Goal: Task Accomplishment & Management: Use online tool/utility

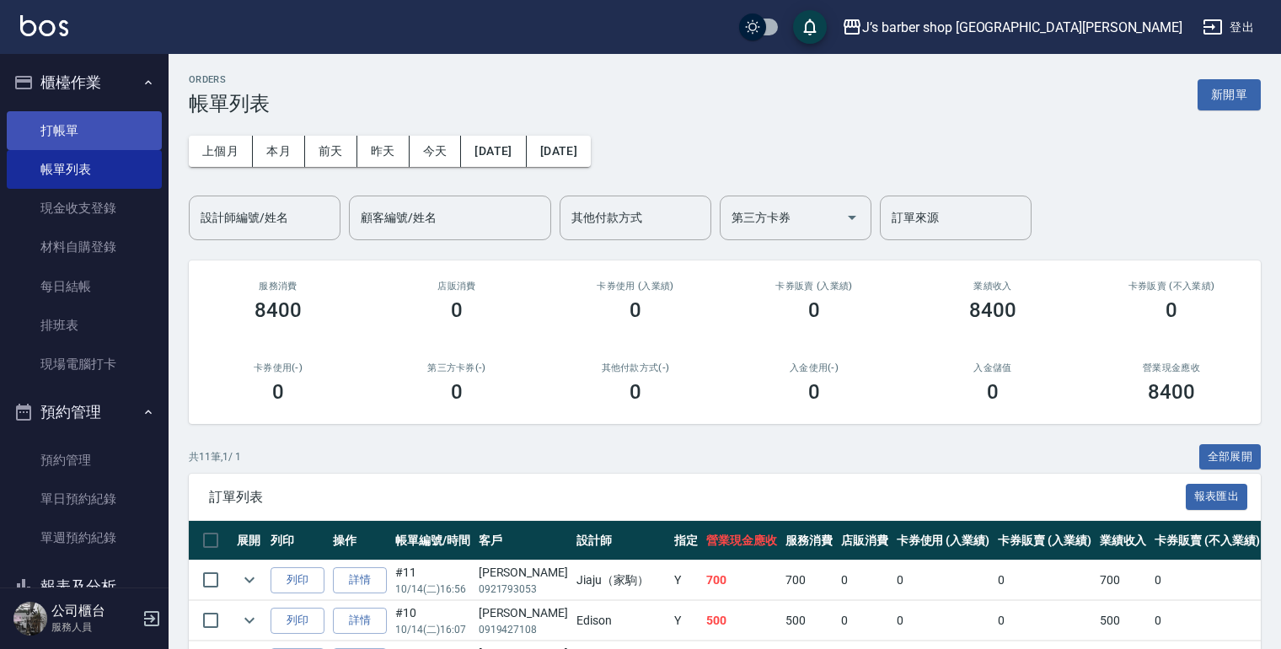
click at [58, 116] on link "打帳單" at bounding box center [84, 130] width 155 height 39
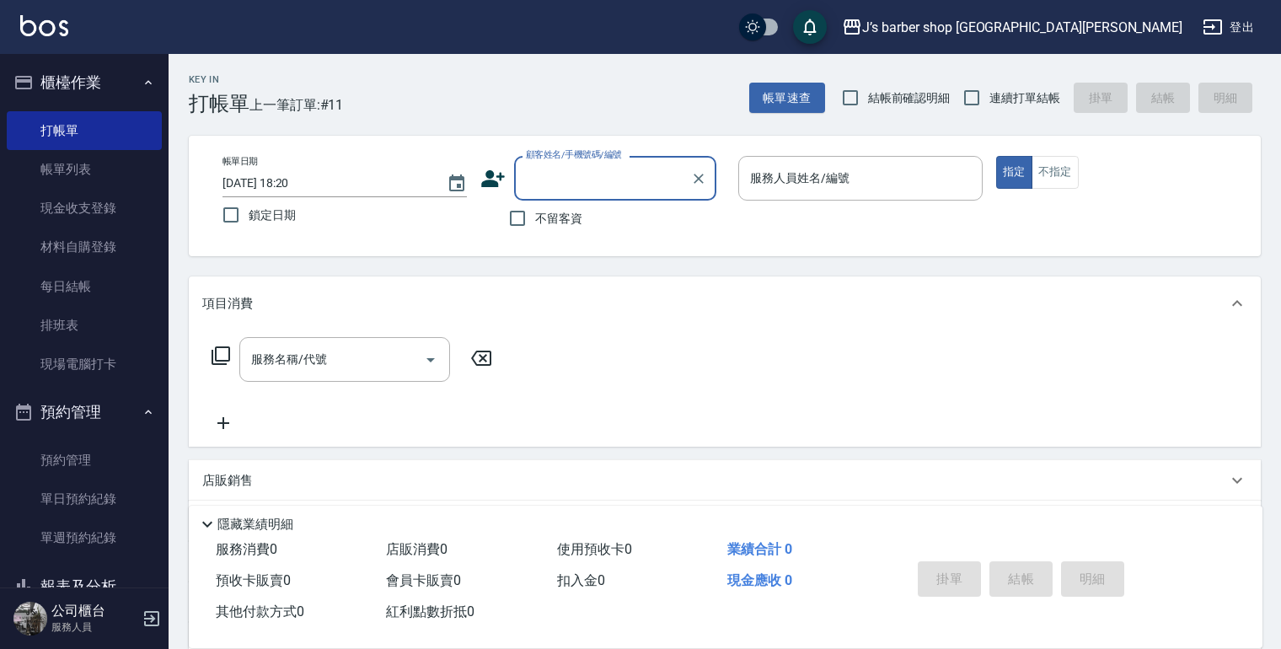
click at [567, 189] on input "顧客姓名/手機號碼/編號" at bounding box center [603, 179] width 162 height 30
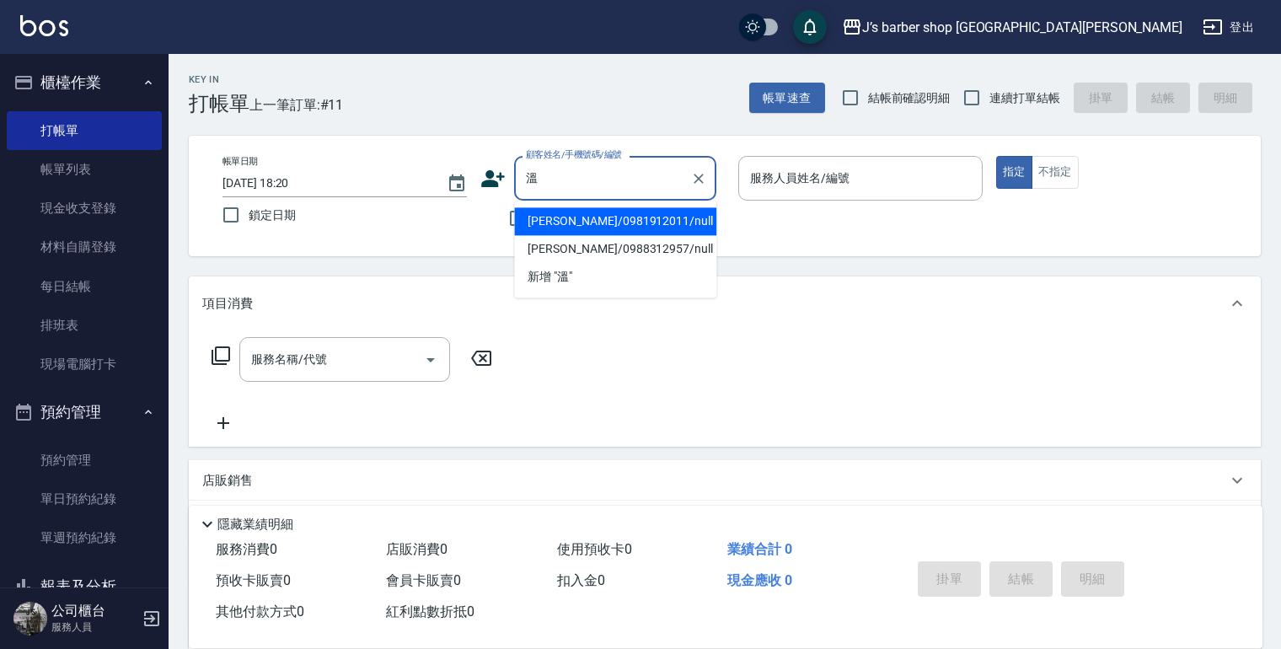
click at [617, 228] on li "[PERSON_NAME]/0981912011/null" at bounding box center [615, 221] width 202 height 28
type input "[PERSON_NAME]/0981912011/null"
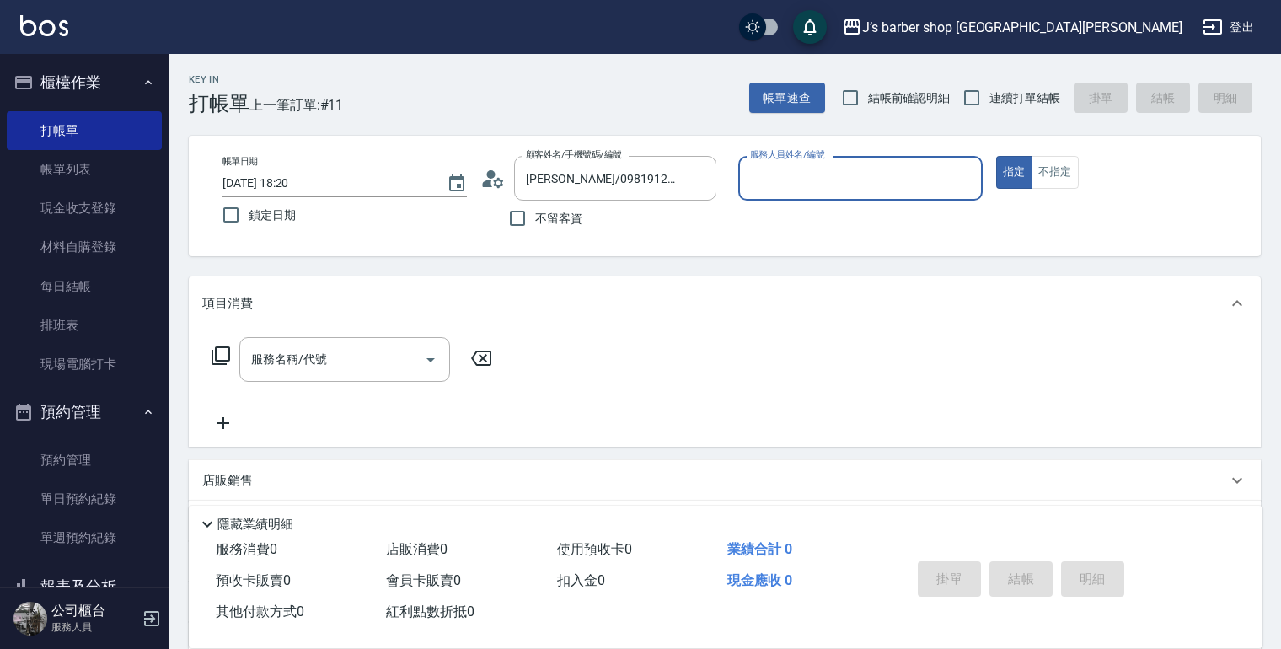
drag, startPoint x: 787, startPoint y: 185, endPoint x: 793, endPoint y: 191, distance: 9.0
click at [789, 185] on input "服務人員姓名/編號" at bounding box center [860, 179] width 229 height 30
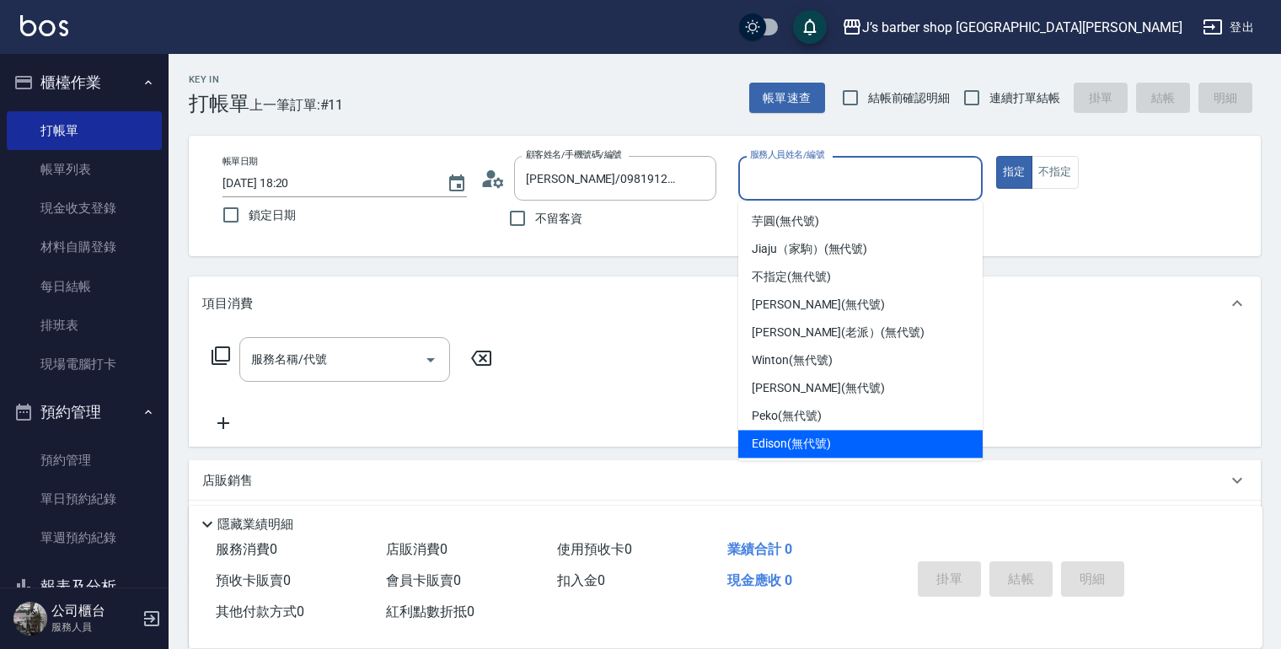
click at [800, 435] on span "Edison (無代號)" at bounding box center [791, 444] width 78 height 18
type input "Edison(無代號)"
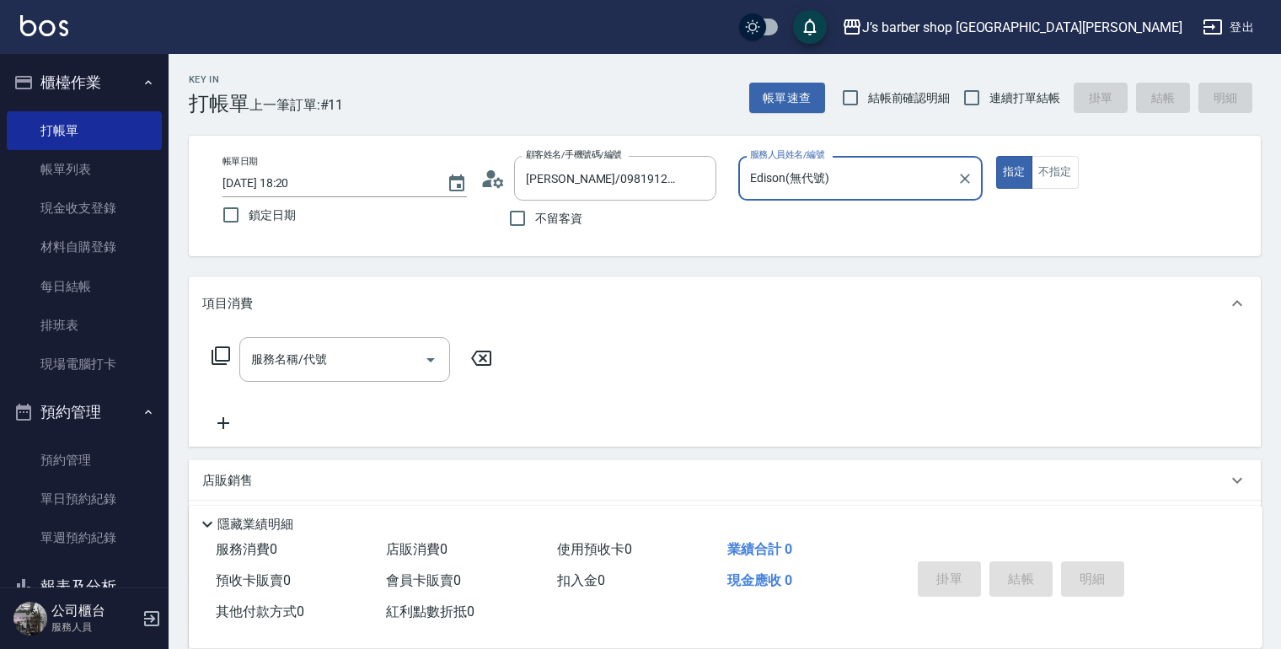
click at [395, 395] on div "服務名稱/代號 服務名稱/代號" at bounding box center [352, 385] width 300 height 96
click at [400, 381] on div "服務名稱/代號" at bounding box center [344, 359] width 211 height 45
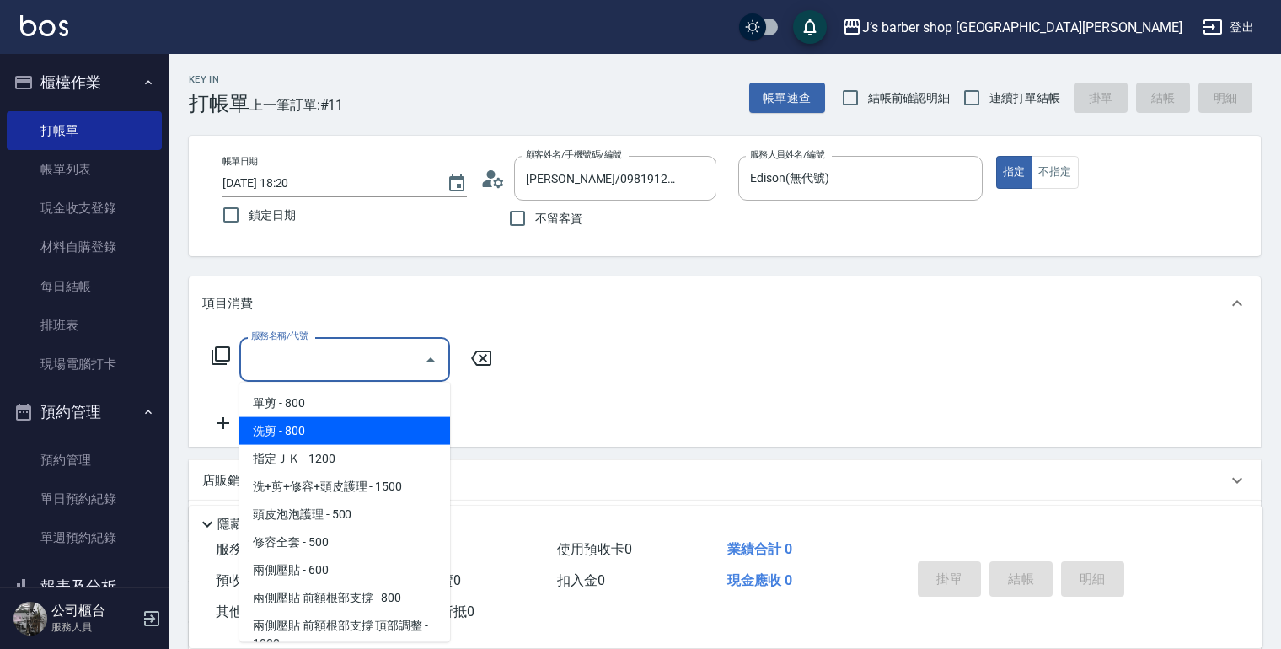
click at [401, 437] on span "洗剪 - 800" at bounding box center [344, 431] width 211 height 28
type input "洗剪(101)"
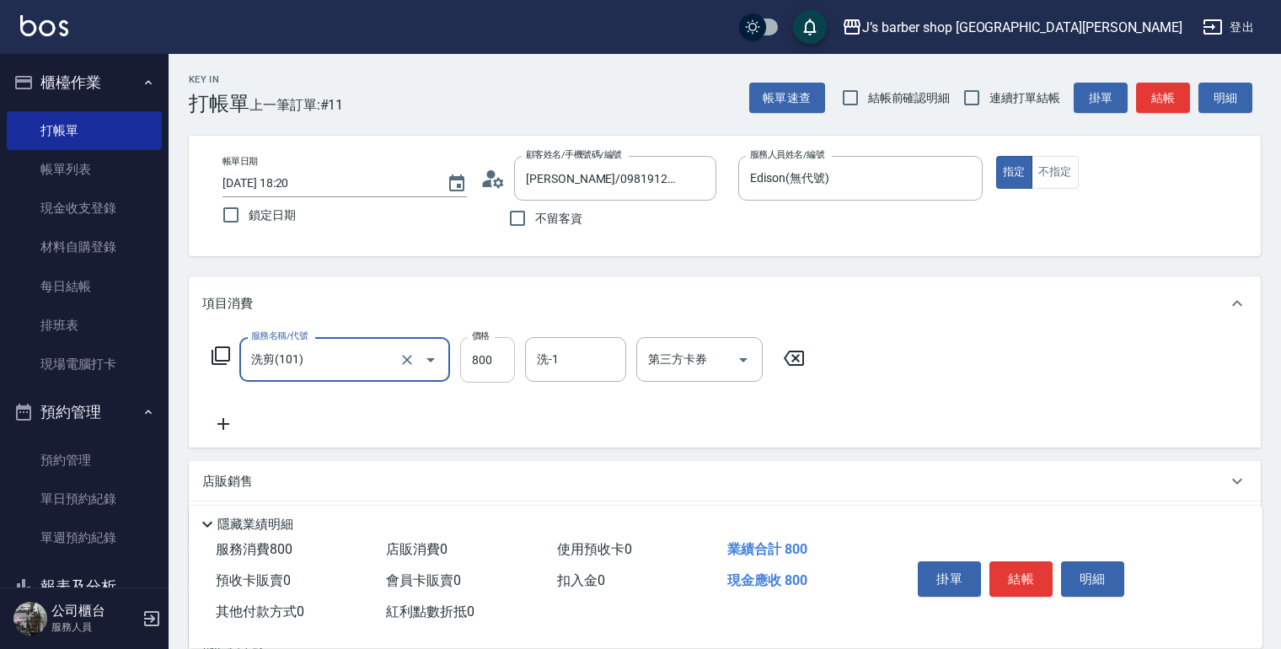
click at [484, 372] on input "800" at bounding box center [487, 360] width 55 height 46
type input "600"
click at [1023, 567] on button "結帳" at bounding box center [1021, 578] width 63 height 35
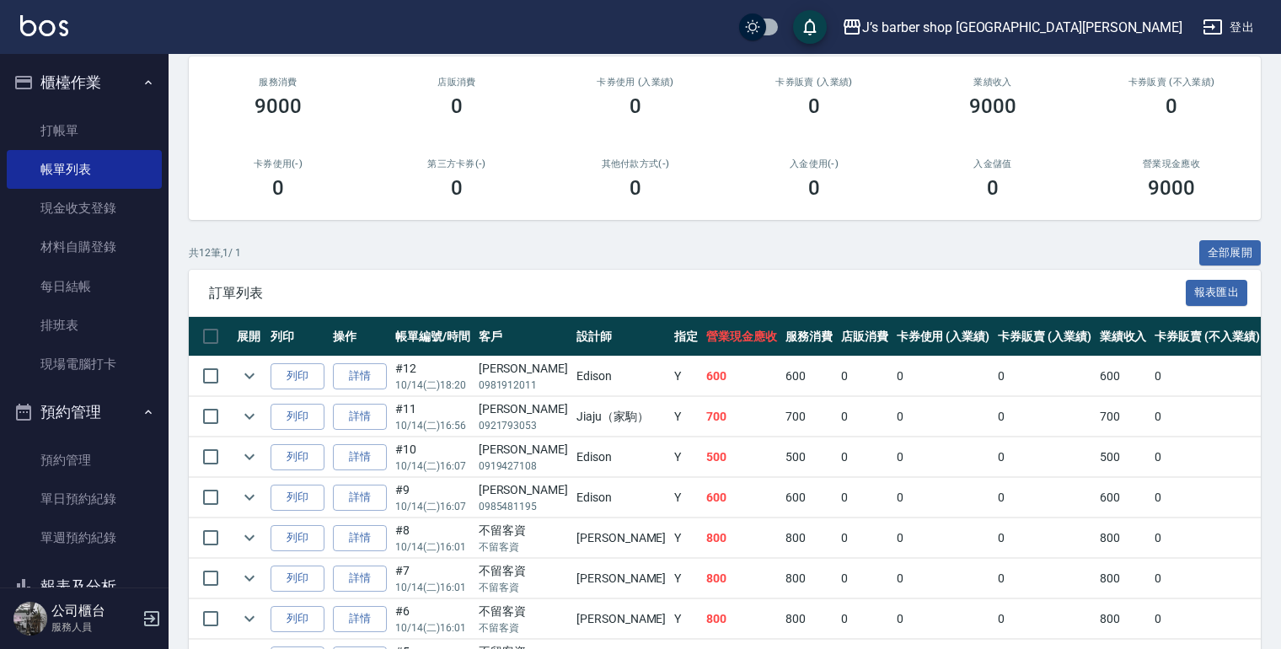
scroll to position [199, 0]
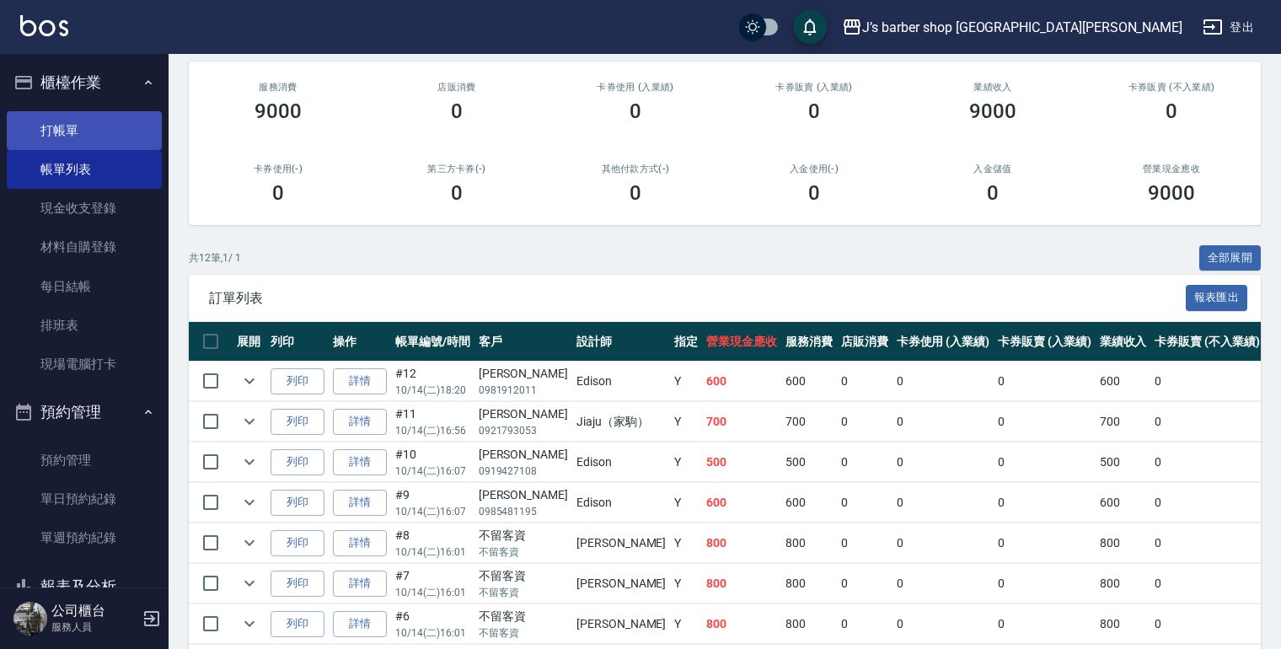
click at [117, 125] on link "打帳單" at bounding box center [84, 130] width 155 height 39
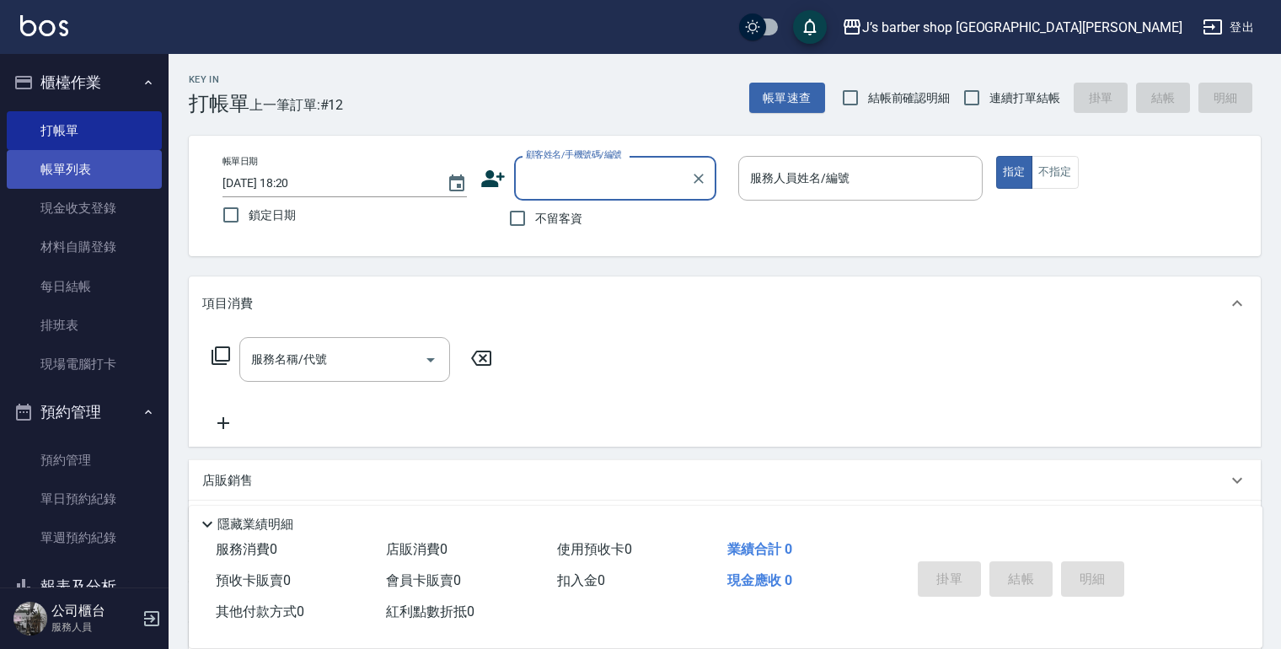
click at [135, 162] on link "帳單列表" at bounding box center [84, 169] width 155 height 39
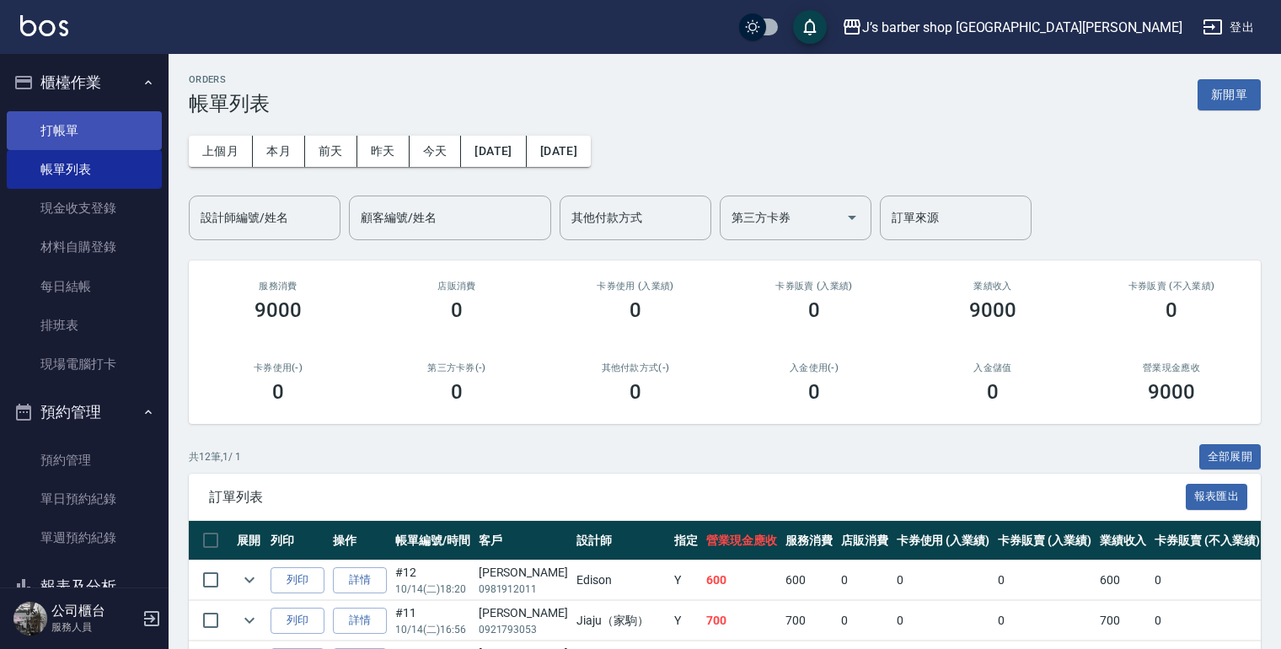
click at [136, 135] on link "打帳單" at bounding box center [84, 130] width 155 height 39
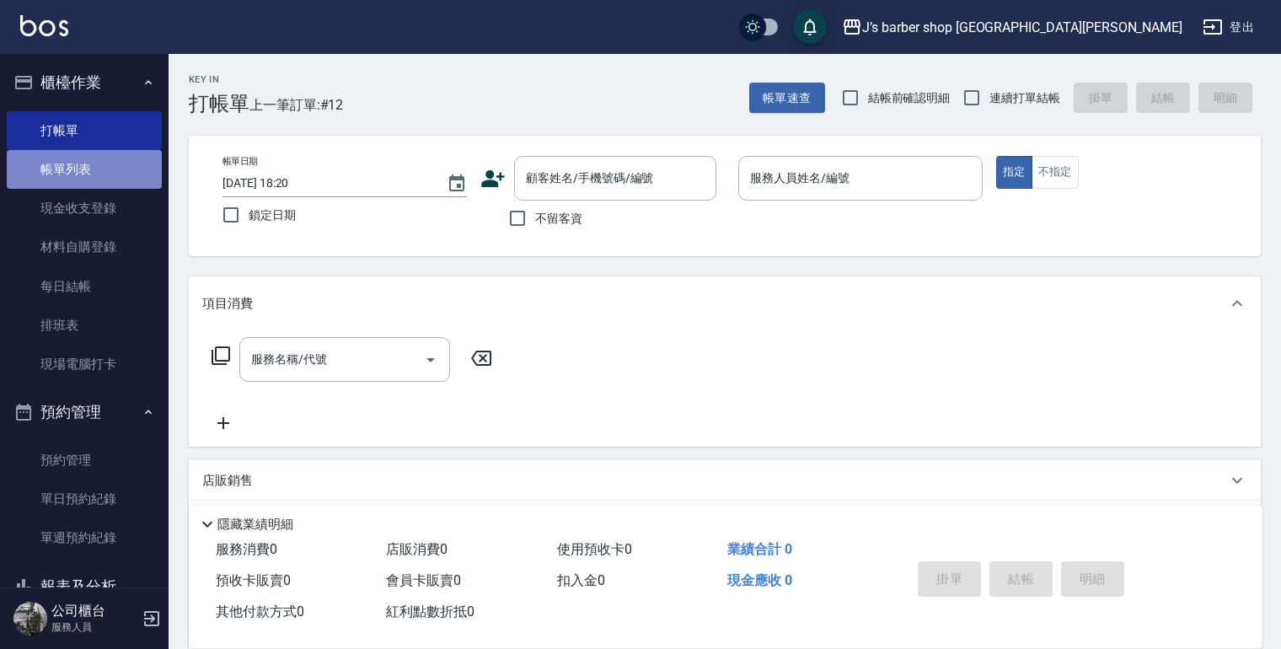
click at [128, 160] on link "帳單列表" at bounding box center [84, 169] width 155 height 39
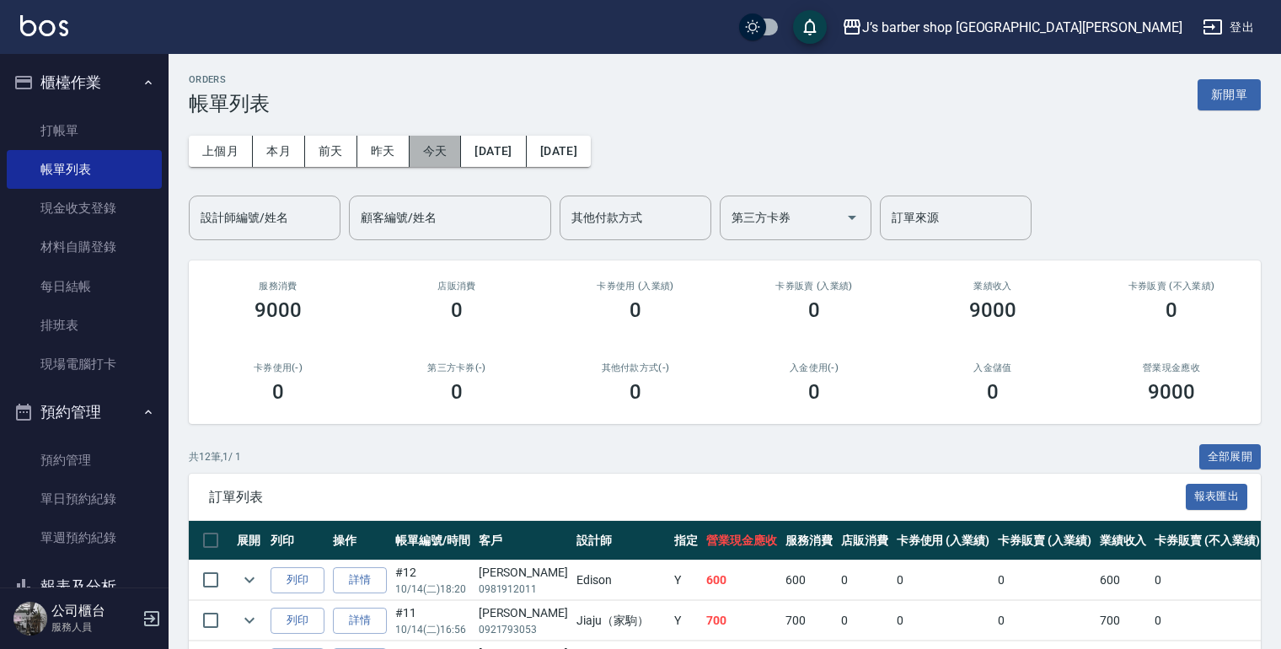
click at [422, 142] on button "今天" at bounding box center [436, 151] width 52 height 31
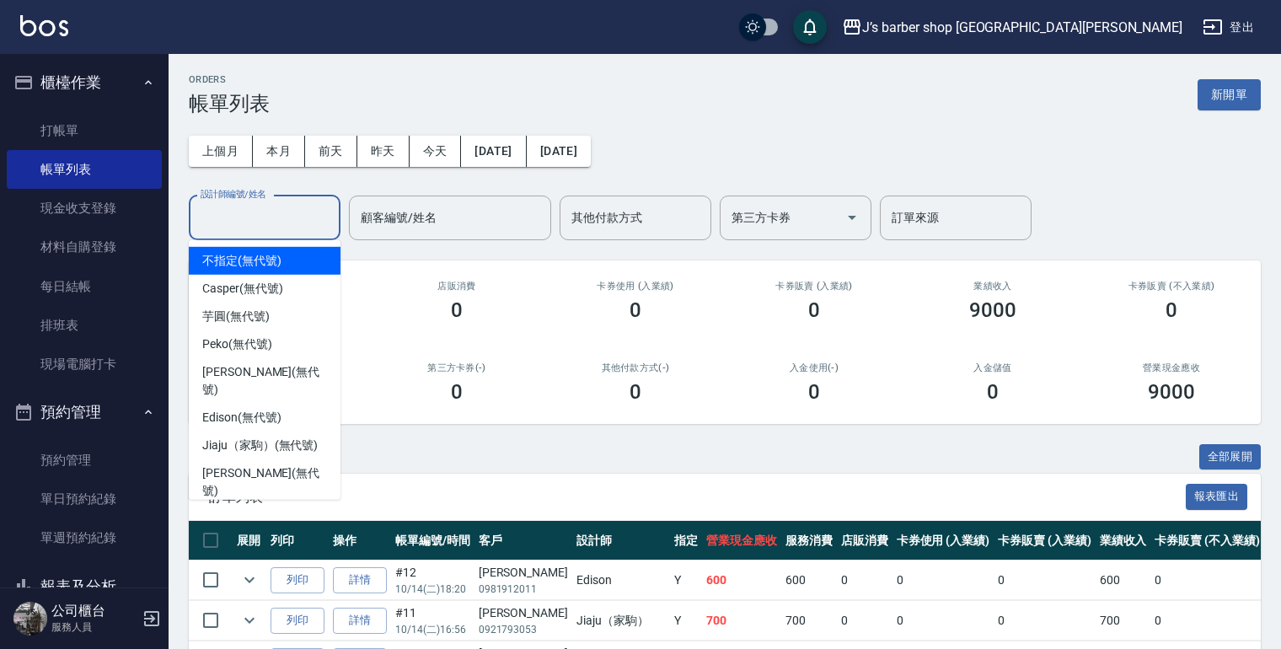
click at [307, 208] on input "設計師編號/姓名" at bounding box center [264, 218] width 137 height 30
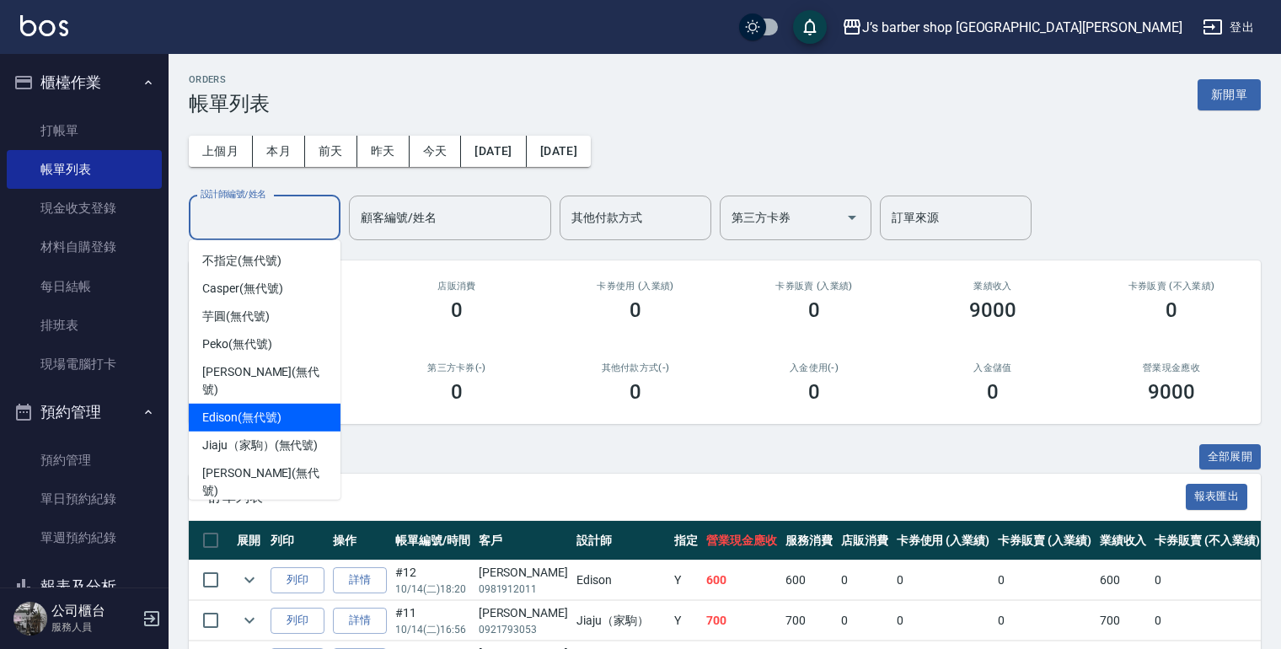
click at [266, 409] on span "Edison (無代號)" at bounding box center [241, 418] width 78 height 18
type input "Edison(無代號)"
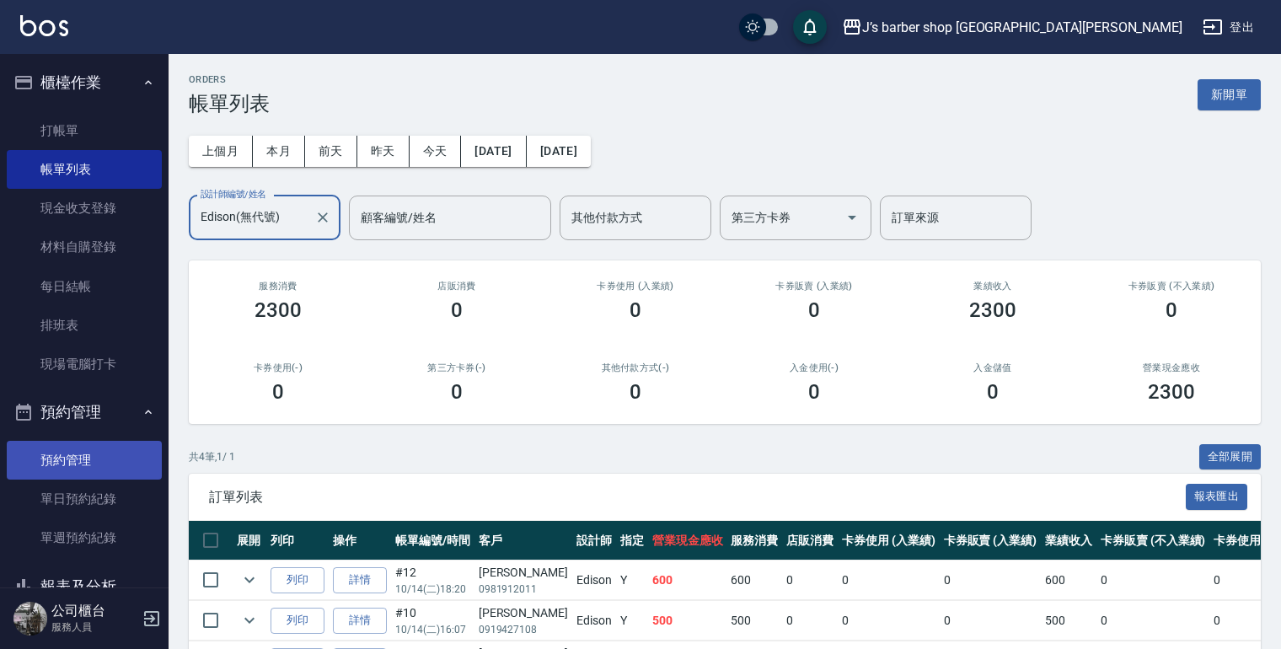
click at [110, 469] on link "預約管理" at bounding box center [84, 460] width 155 height 39
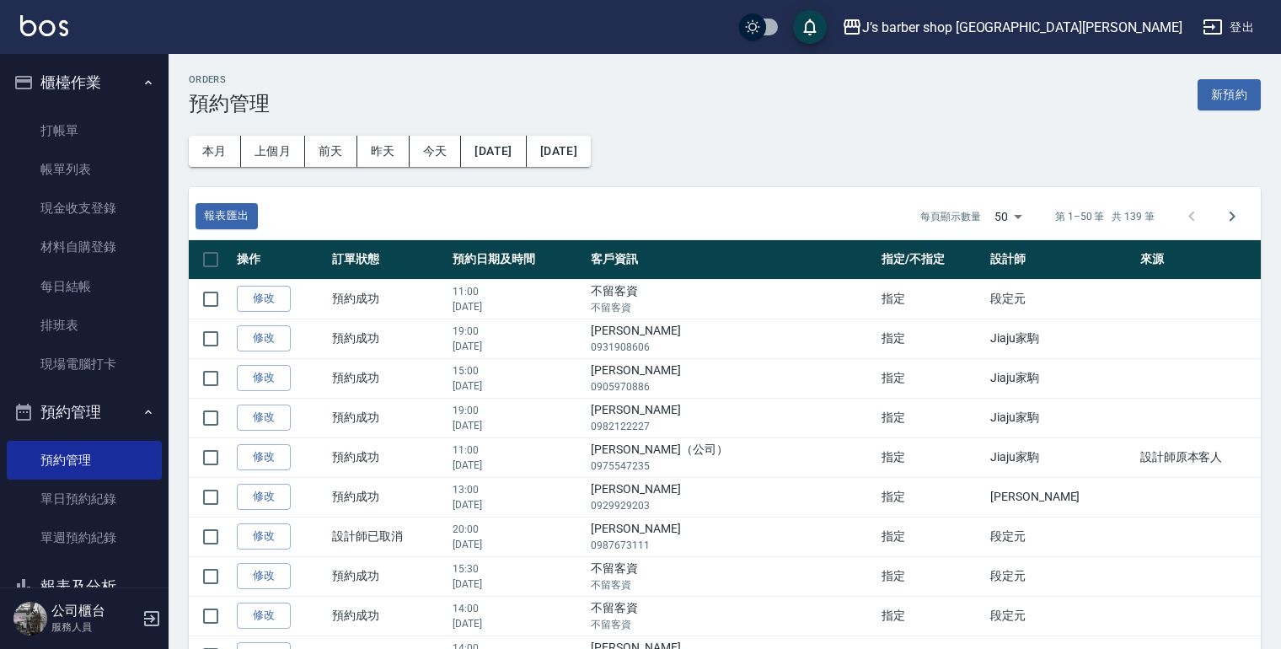
click at [98, 570] on button "報表及分析" at bounding box center [84, 587] width 155 height 44
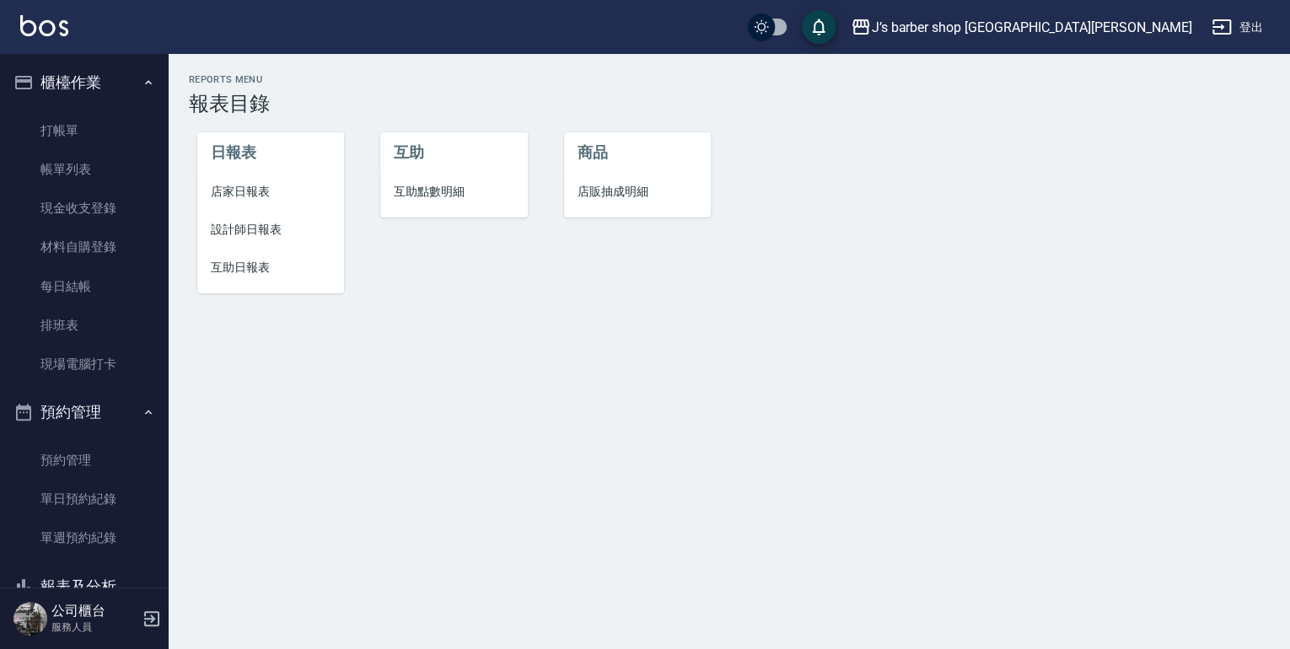
click at [250, 233] on span "設計師日報表" at bounding box center [271, 230] width 120 height 18
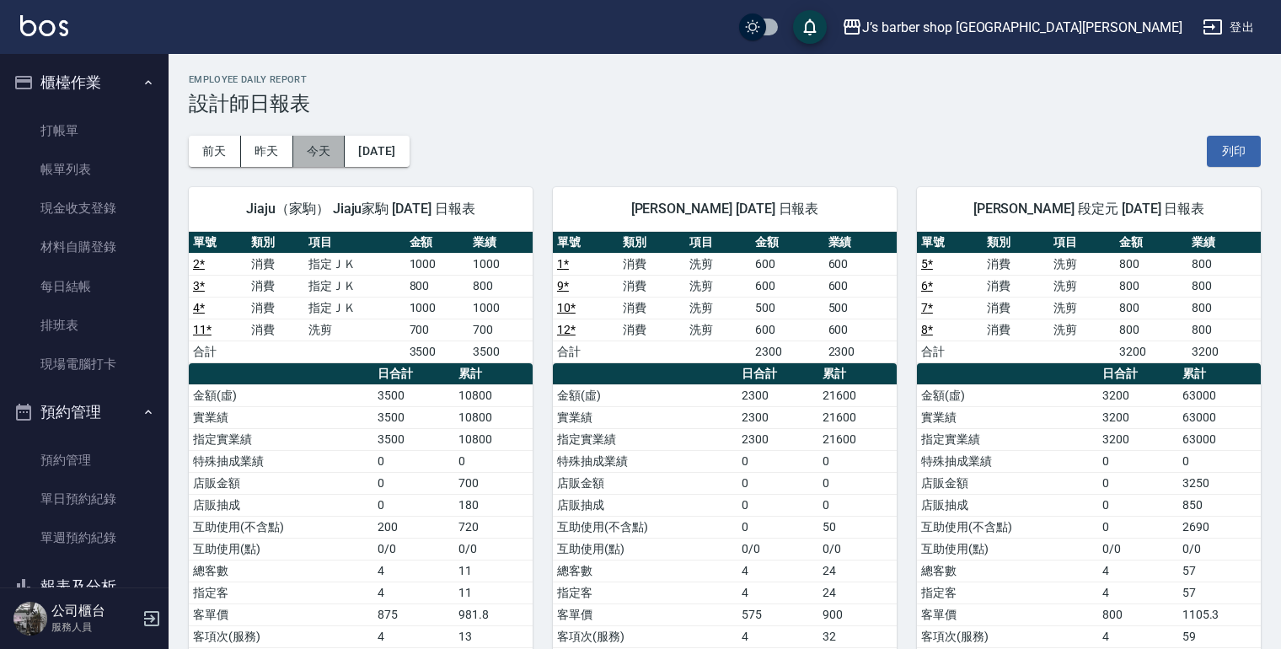
click at [340, 151] on button "今天" at bounding box center [319, 151] width 52 height 31
click at [101, 142] on link "打帳單" at bounding box center [84, 130] width 155 height 39
